Goal: Information Seeking & Learning: Learn about a topic

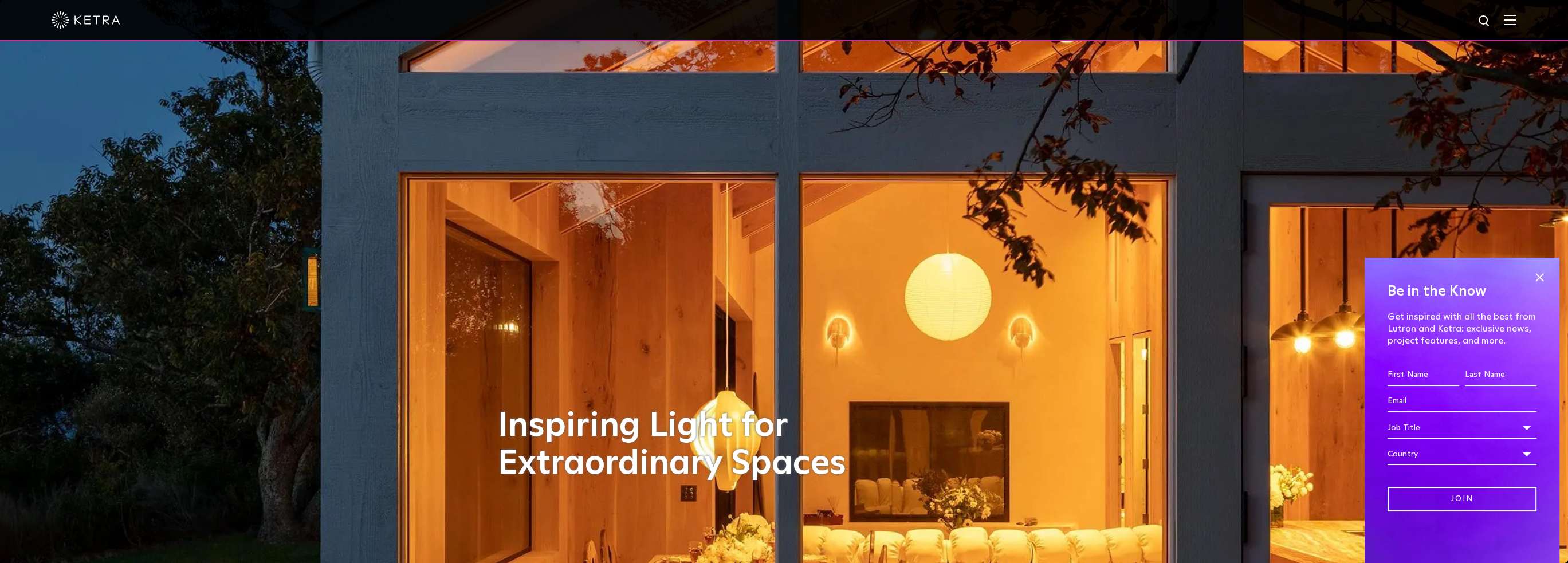
click at [1517, 17] on img at bounding box center [1510, 20] width 13 height 11
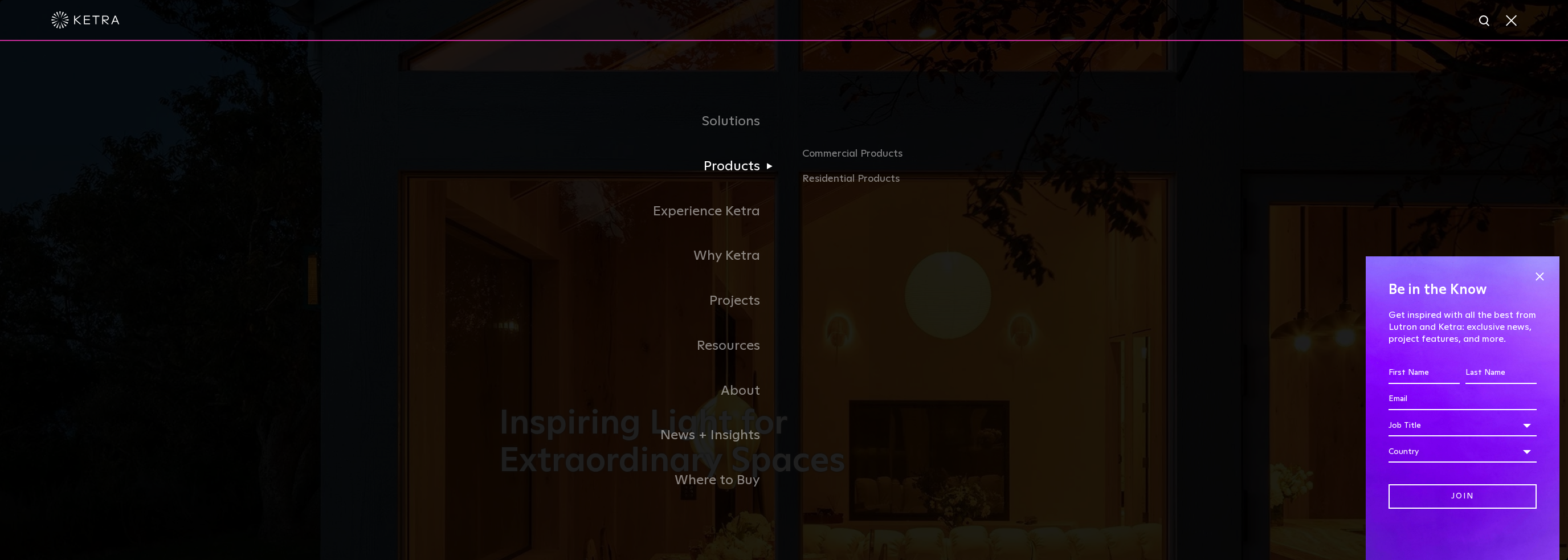
click at [729, 173] on link "Products" at bounding box center [642, 166] width 285 height 45
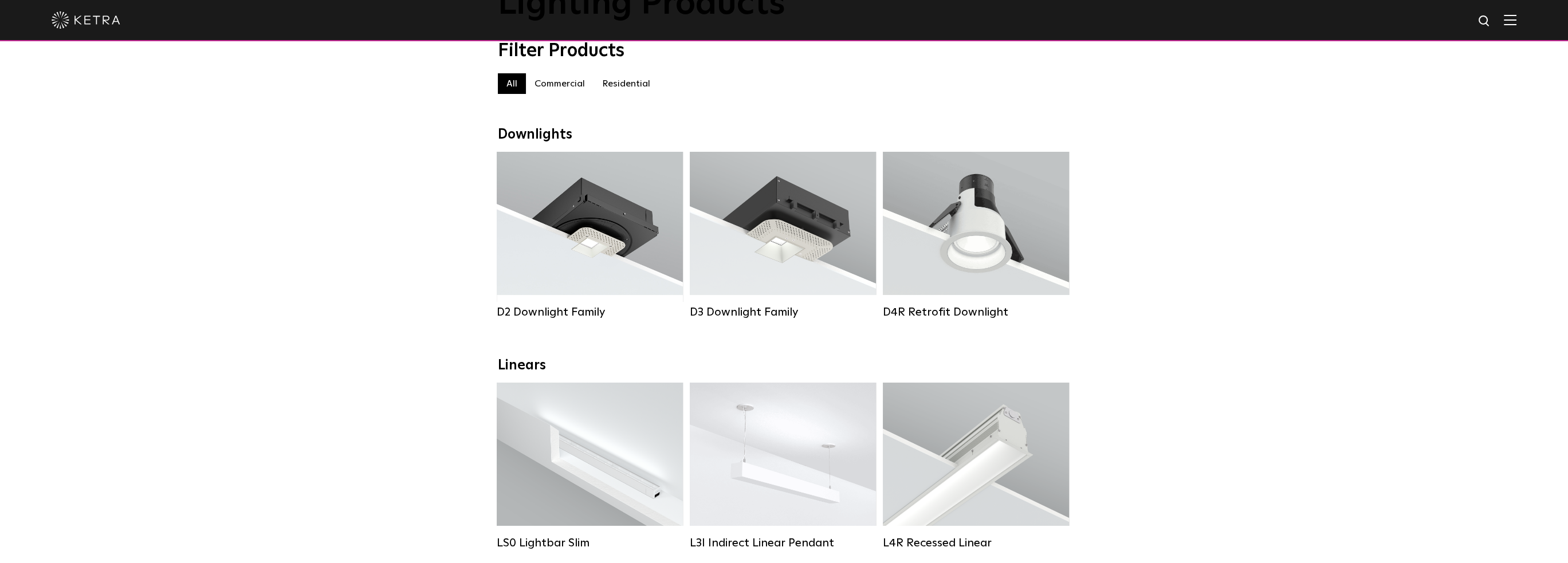
scroll to position [115, 0]
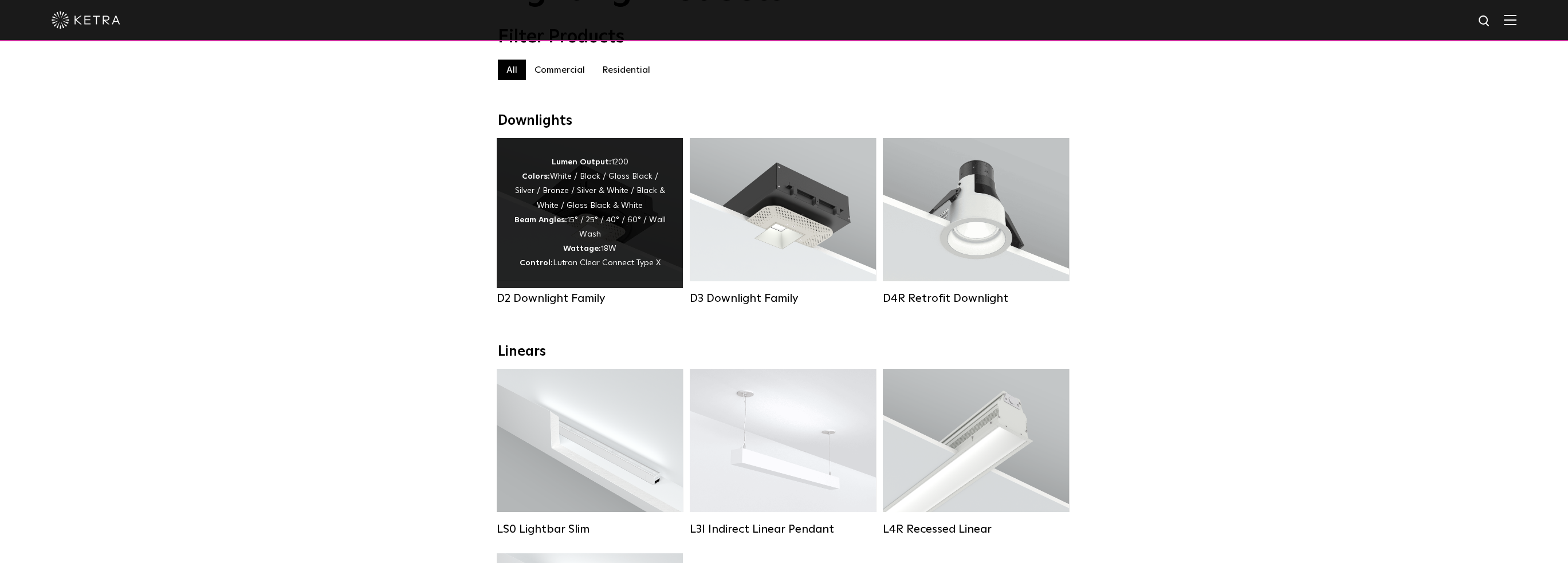
click at [560, 224] on strong "Beam Angles:" at bounding box center [541, 220] width 53 height 8
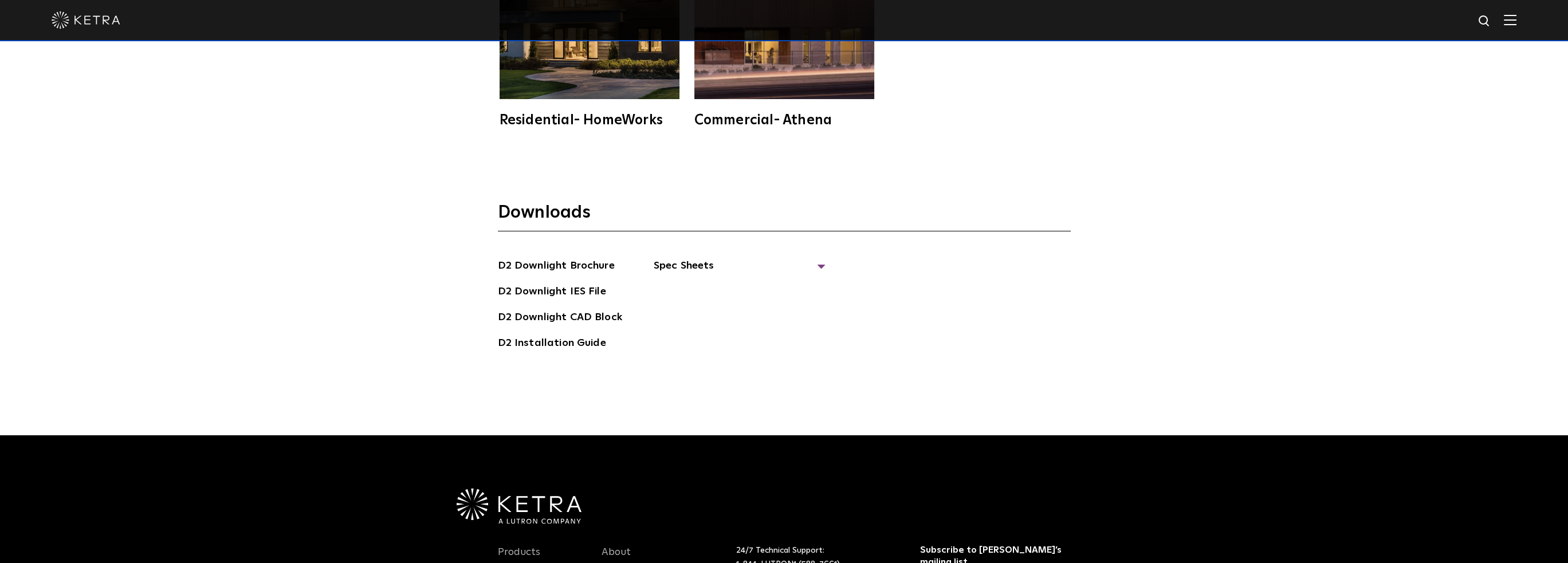
scroll to position [3664, 0]
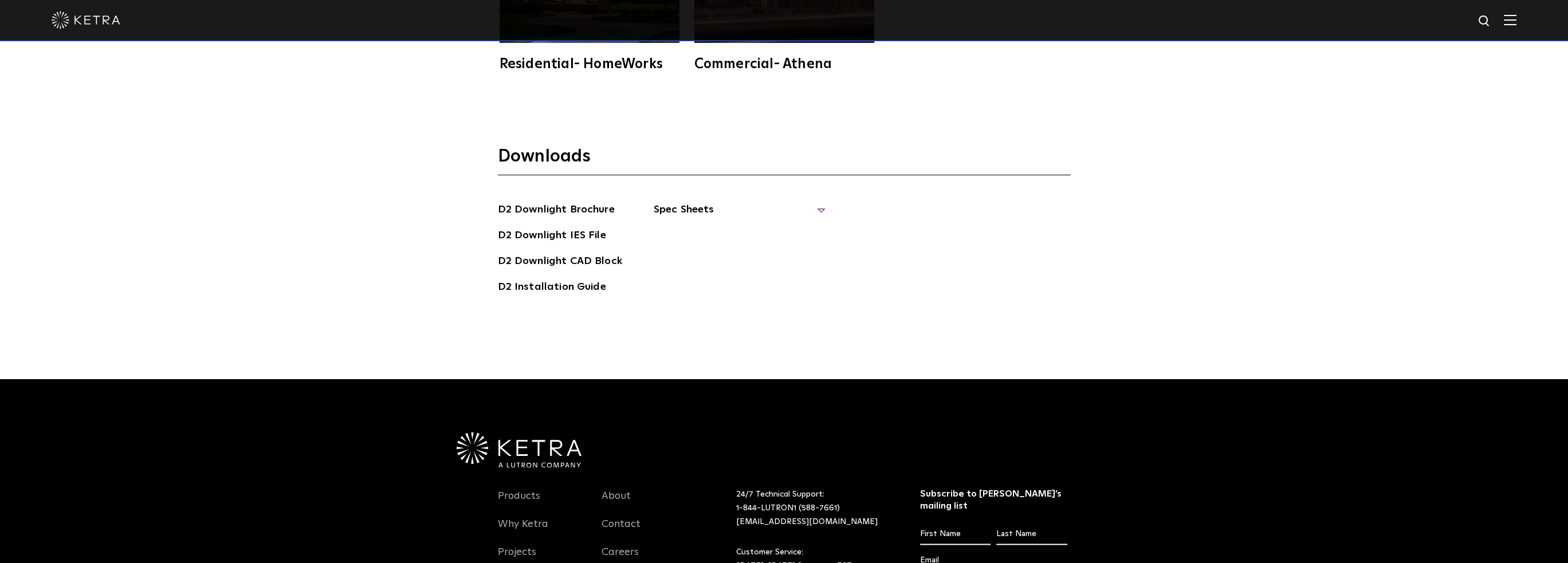
click at [676, 201] on span "Spec Sheets" at bounding box center [740, 214] width 172 height 25
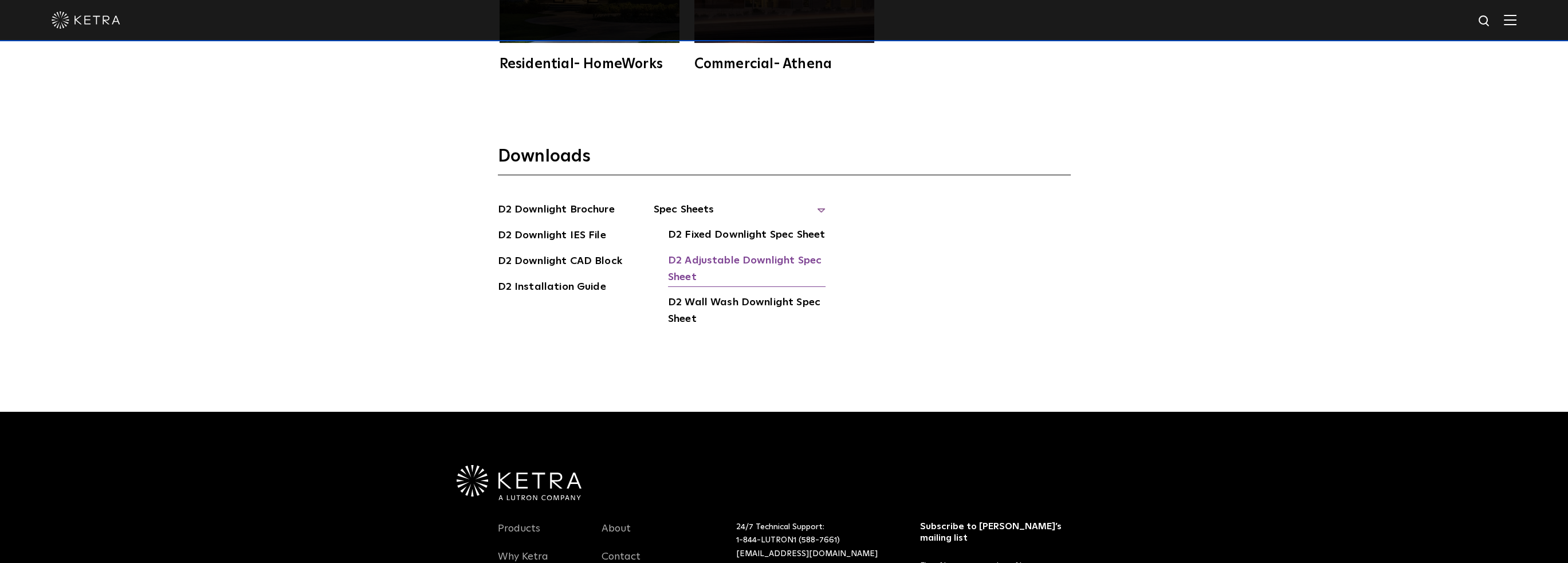
click at [684, 253] on link "D2 Adjustable Downlight Spec Sheet" at bounding box center [747, 270] width 158 height 35
